Goal: Transaction & Acquisition: Purchase product/service

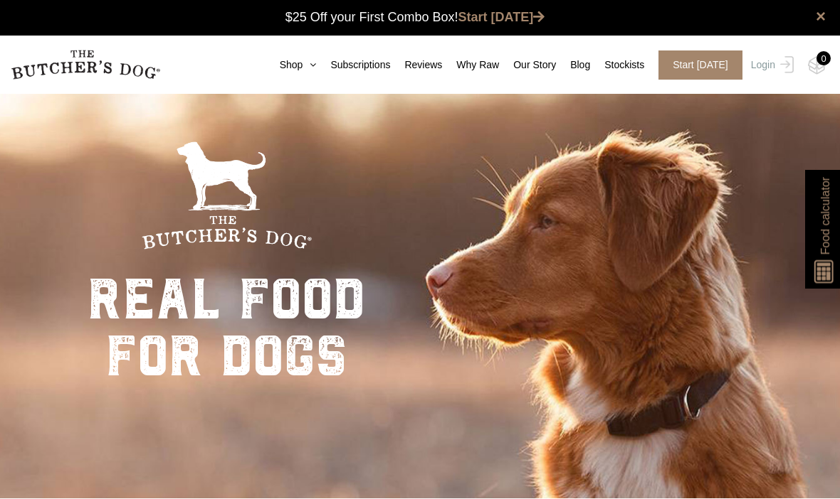
scroll to position [1, 0]
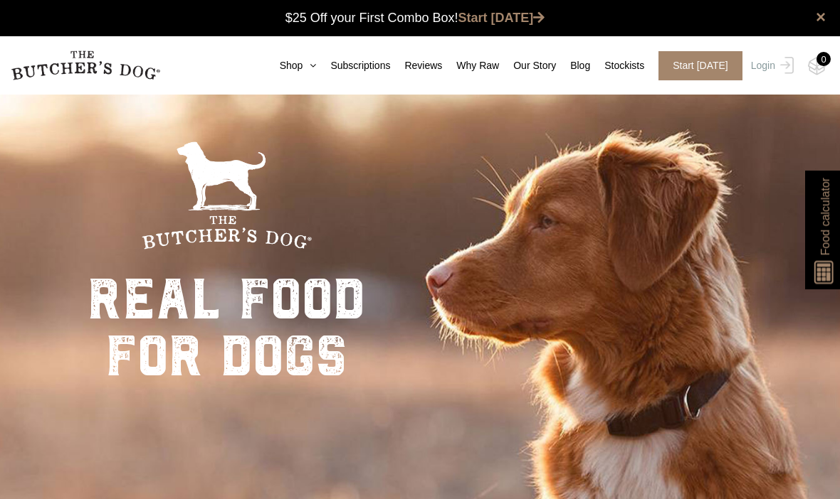
click at [270, 63] on link "Shop" at bounding box center [290, 65] width 51 height 15
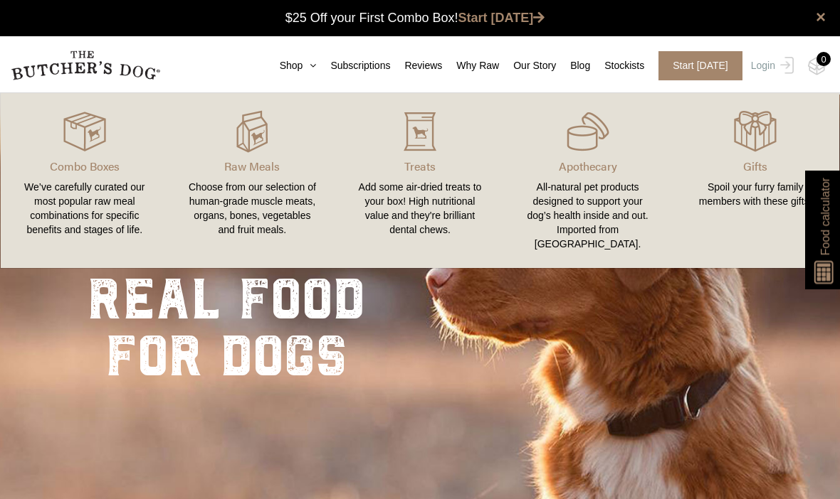
click at [830, 131] on link "Gifts Spoil your furry family members with these gifts." at bounding box center [755, 180] width 168 height 147
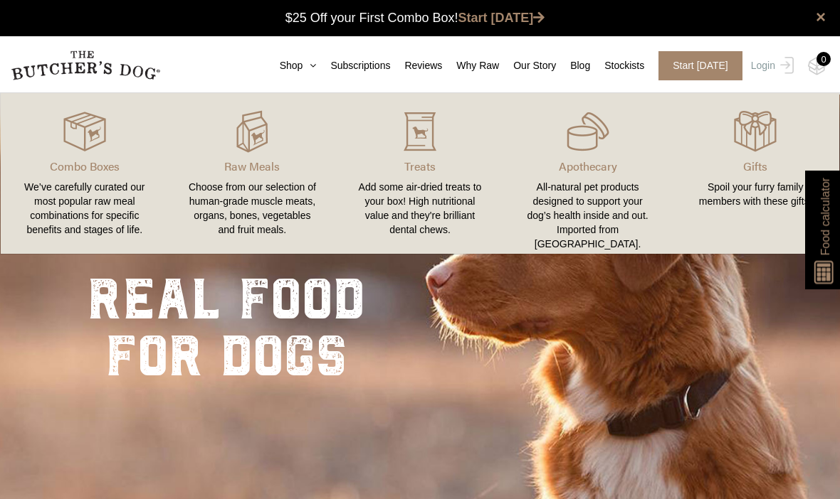
click at [0, 0] on img at bounding box center [0, 0] width 0 height 0
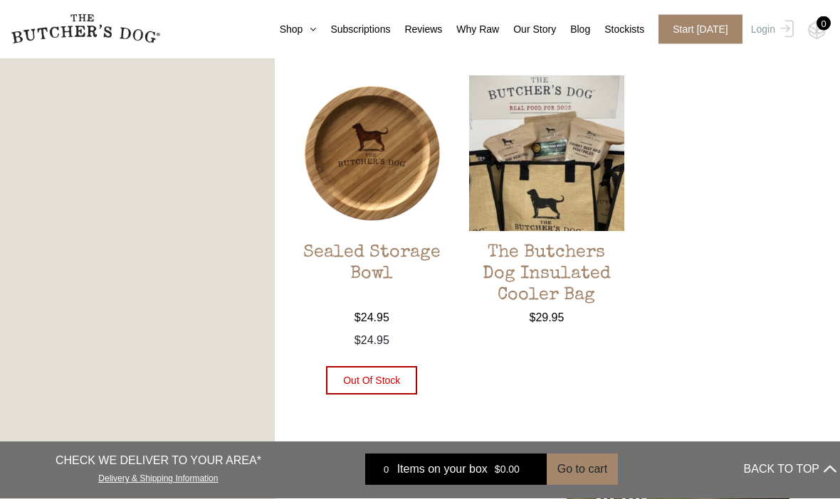
scroll to position [1022, 0]
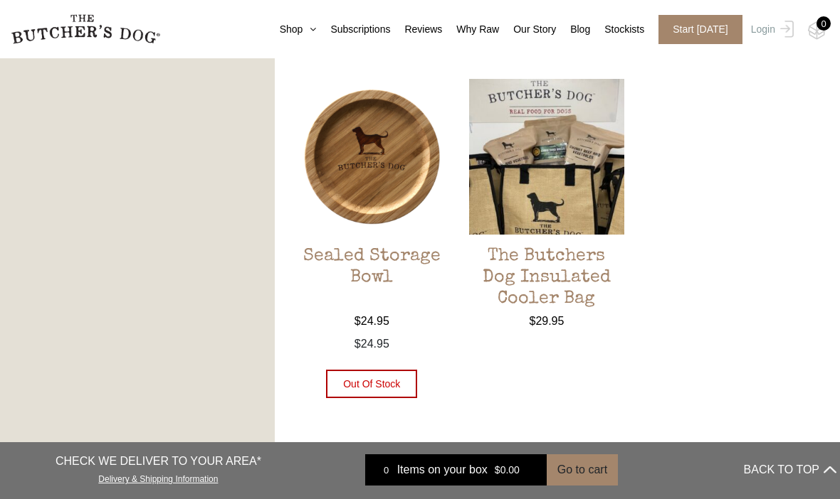
click at [519, 150] on img at bounding box center [547, 157] width 156 height 156
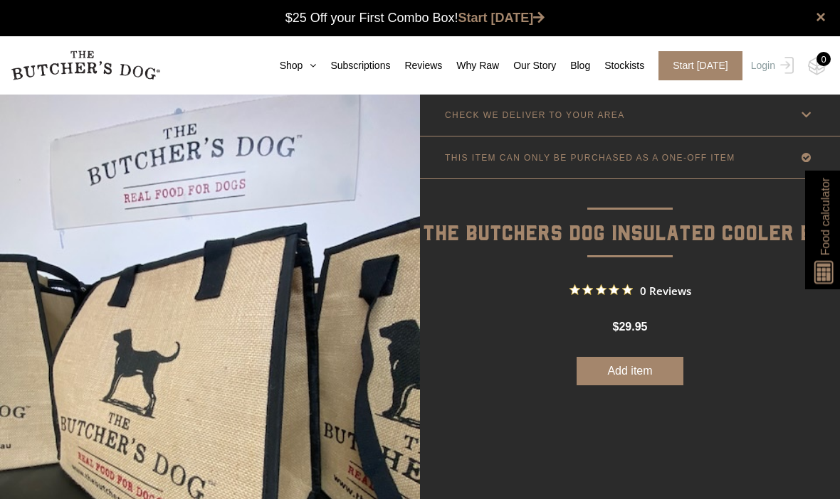
click at [271, 69] on link "Shop" at bounding box center [290, 65] width 51 height 15
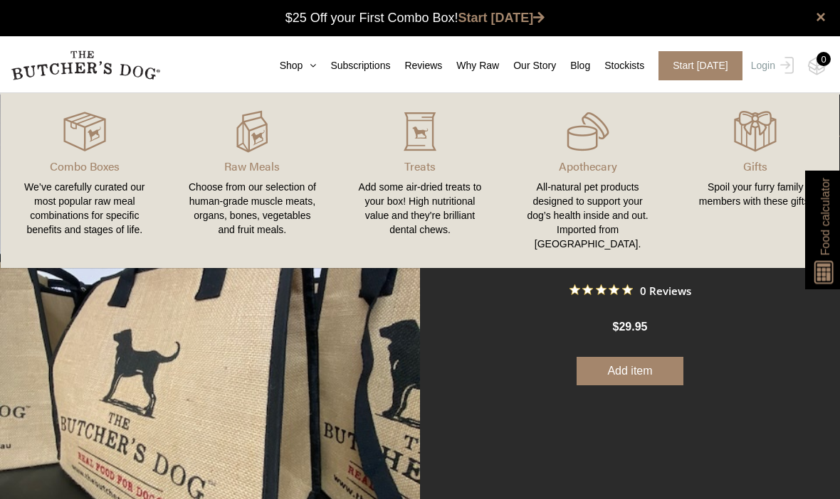
click at [423, 202] on div "Add some air-dried treats to your box! High nutritional value and they're brill…" at bounding box center [420, 208] width 134 height 57
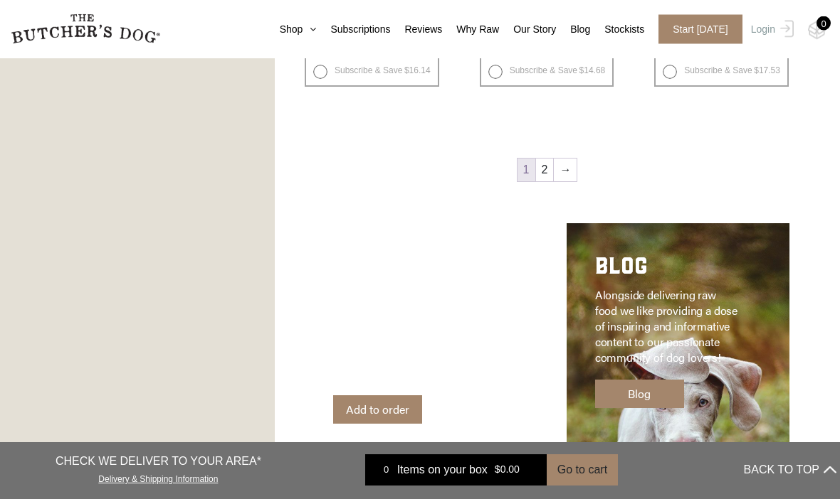
scroll to position [1949, 0]
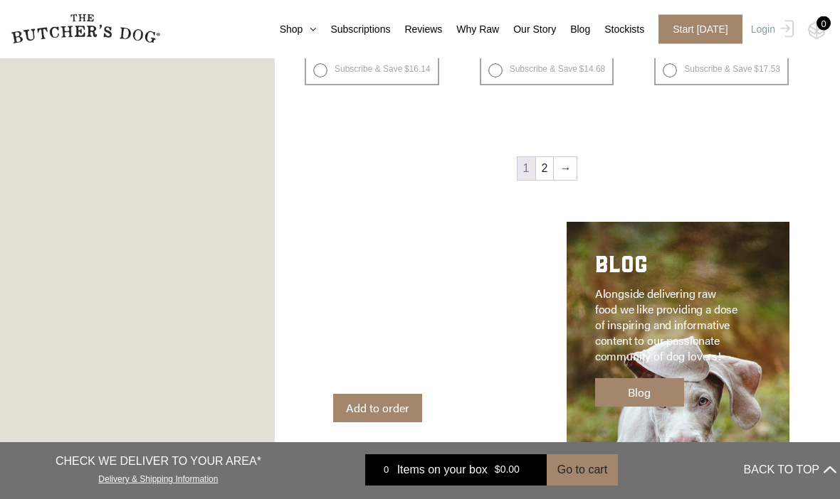
click at [571, 172] on link "→" at bounding box center [565, 169] width 23 height 23
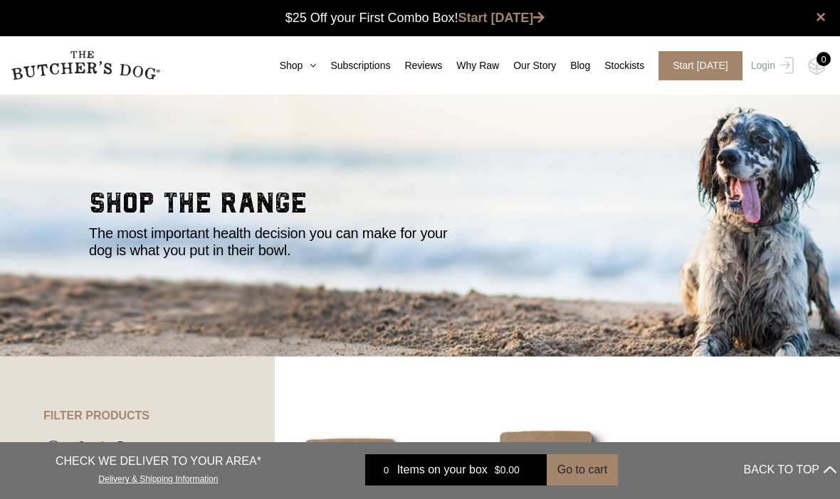
click at [268, 68] on link "Shop" at bounding box center [290, 65] width 51 height 15
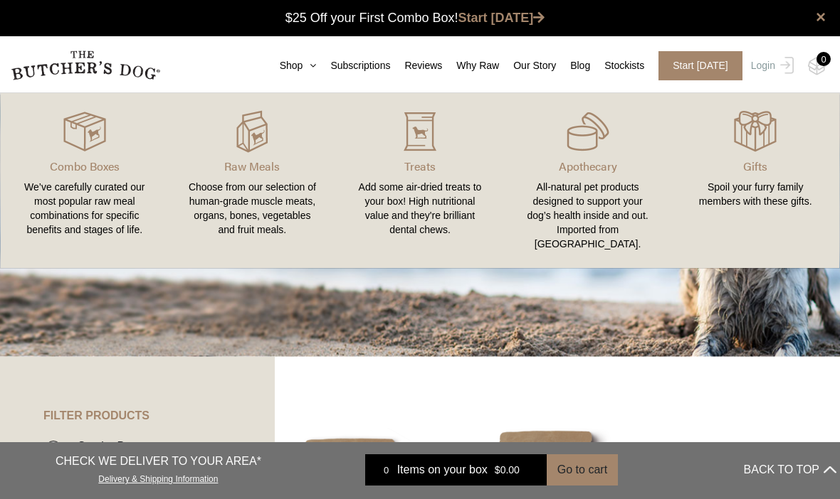
click at [272, 71] on link "Shop" at bounding box center [290, 65] width 51 height 15
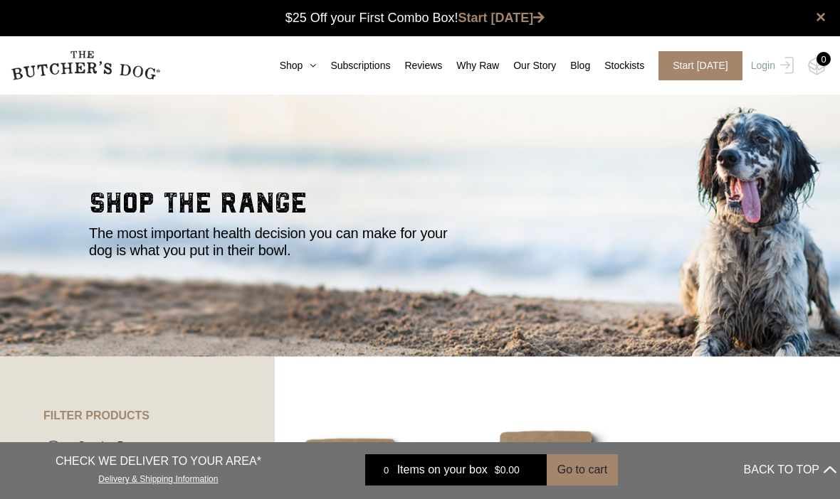
click at [348, 69] on link "Subscriptions" at bounding box center [353, 65] width 74 height 15
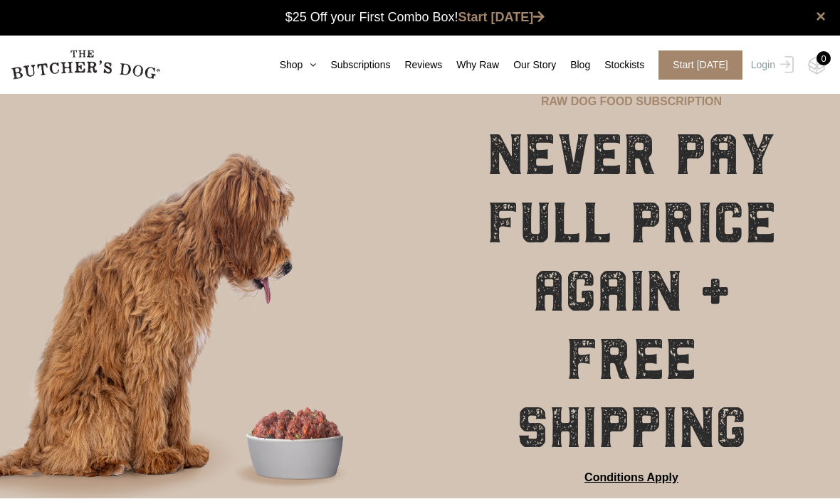
click at [271, 71] on link "Shop" at bounding box center [290, 65] width 51 height 15
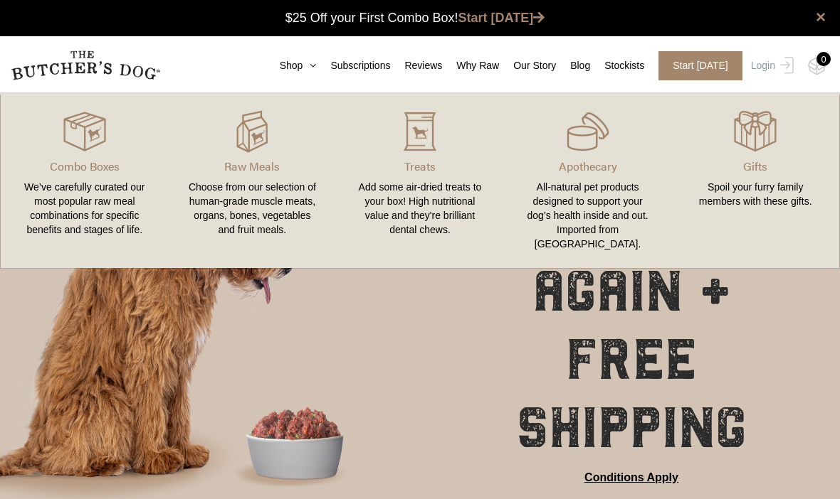
click at [94, 198] on div "We’ve carefully curated our most popular raw meal combinations for specific ben…" at bounding box center [85, 208] width 134 height 57
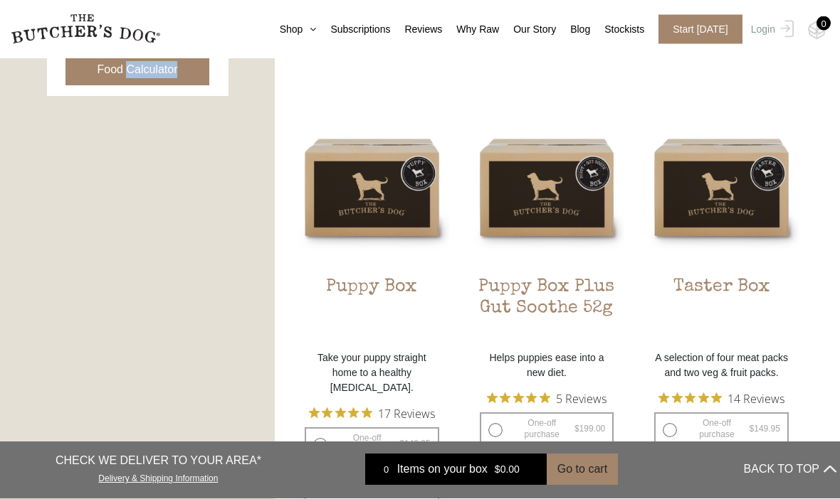
scroll to position [771, 0]
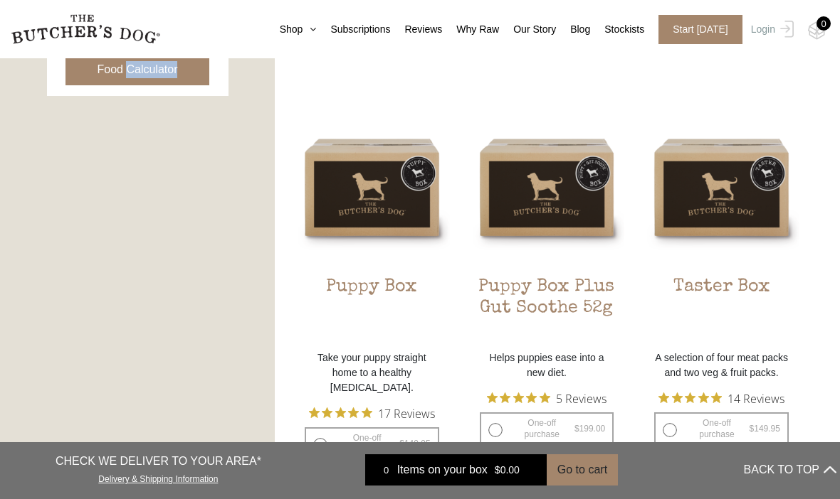
click at [361, 290] on h2 "Puppy Box" at bounding box center [372, 310] width 156 height 67
click at [0, 0] on img at bounding box center [0, 0] width 0 height 0
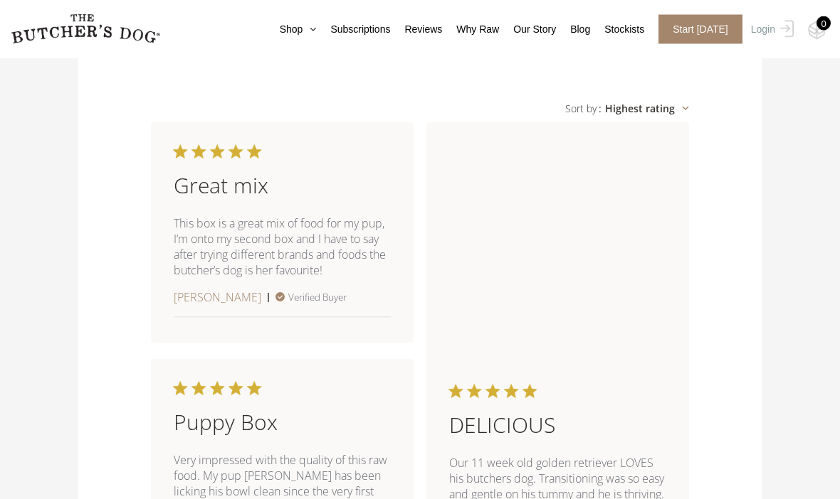
scroll to position [1096, 0]
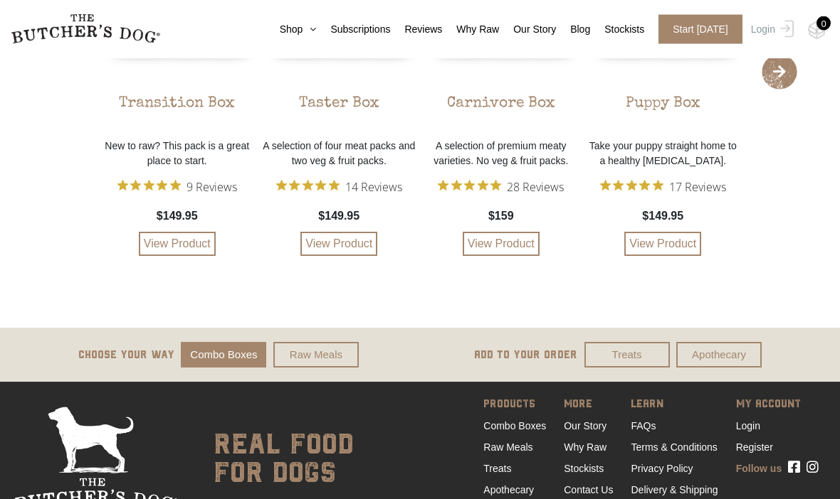
scroll to position [3273, 0]
click at [314, 355] on link "Raw Meals" at bounding box center [315, 355] width 85 height 26
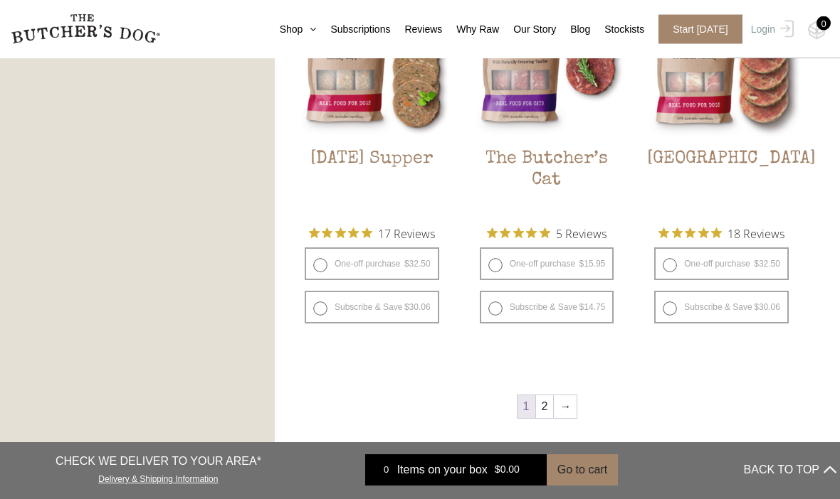
scroll to position [1714, 0]
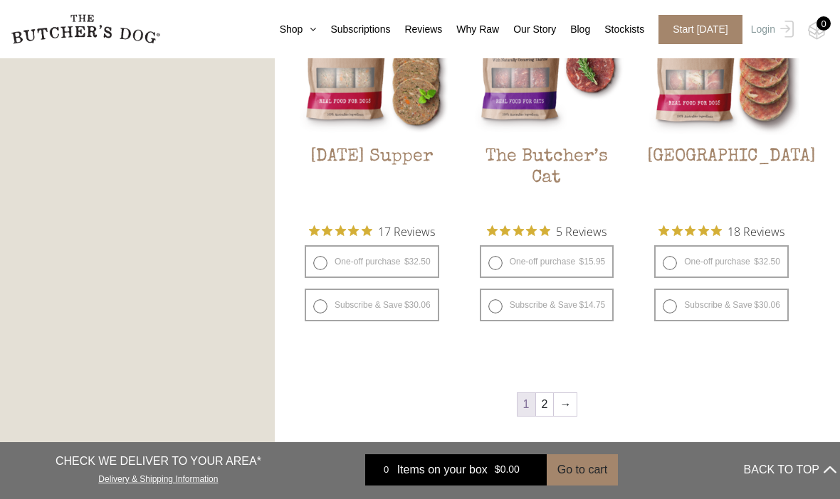
click at [560, 407] on link "→" at bounding box center [565, 404] width 23 height 23
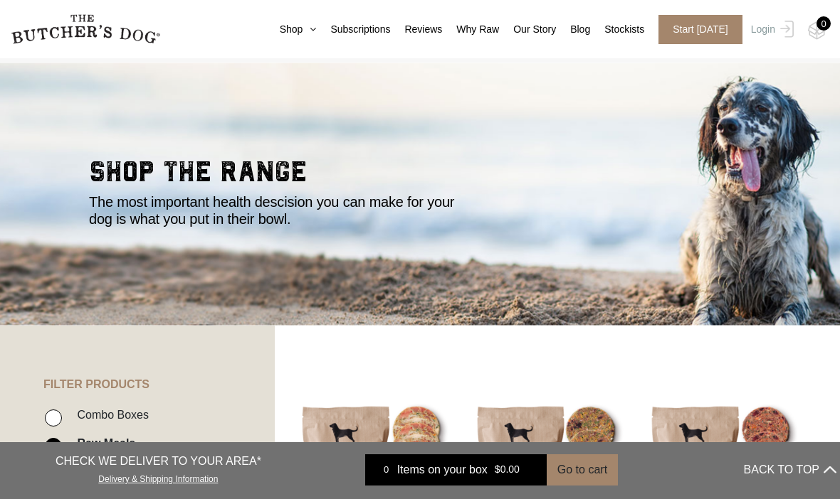
scroll to position [25, 0]
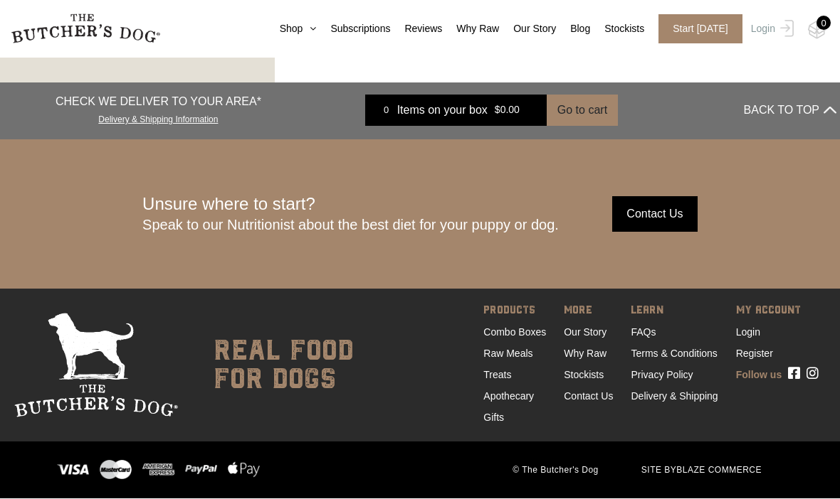
scroll to position [1292, 0]
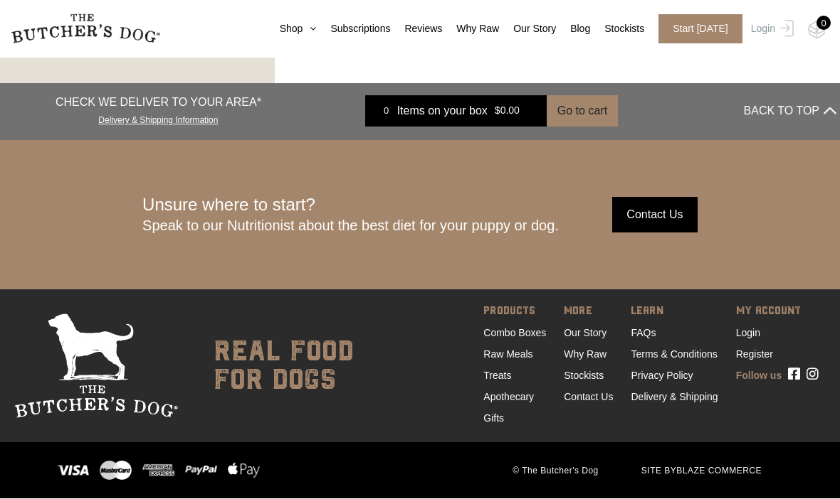
click at [483, 375] on link "Treats" at bounding box center [497, 376] width 28 height 11
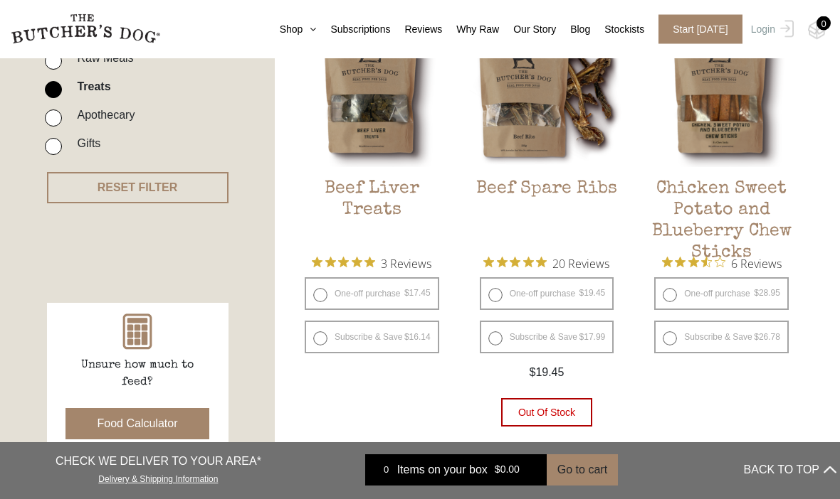
scroll to position [418, 0]
click at [753, 210] on h2 "Chicken Sweet Potato and Blueberry Chew Sticks" at bounding box center [721, 211] width 156 height 67
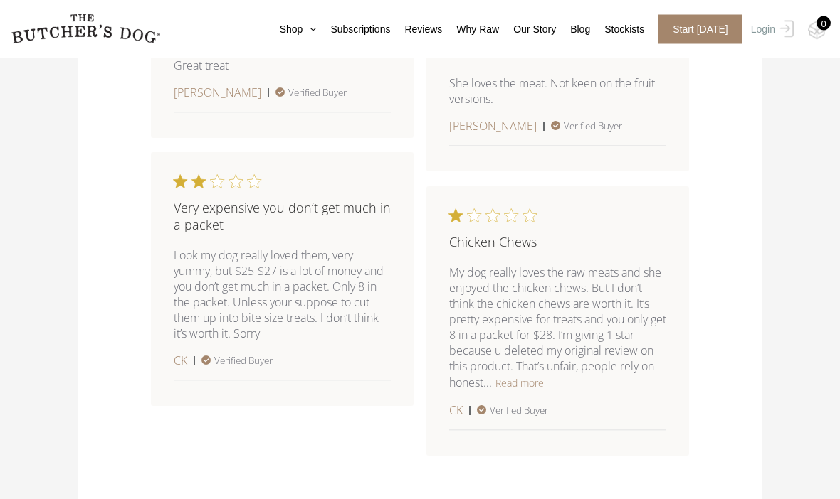
scroll to position [1243, 0]
click at [517, 391] on button "Read more" at bounding box center [519, 382] width 48 height 17
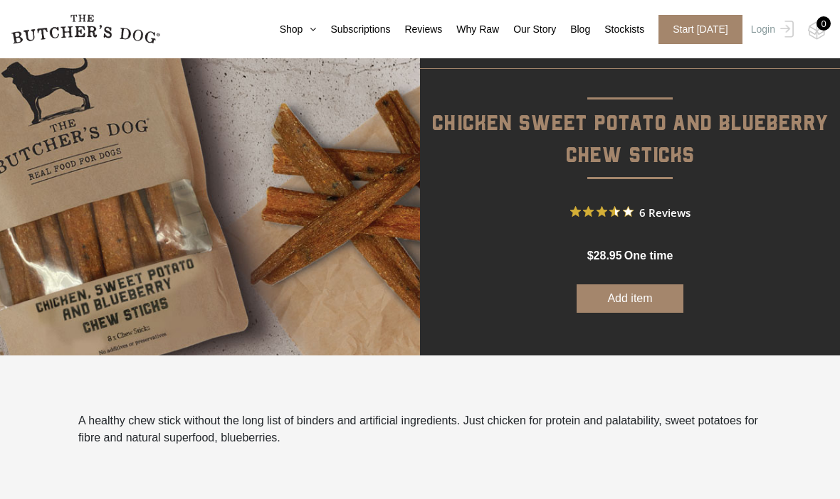
scroll to position [0, 0]
